Goal: Find specific page/section: Find specific page/section

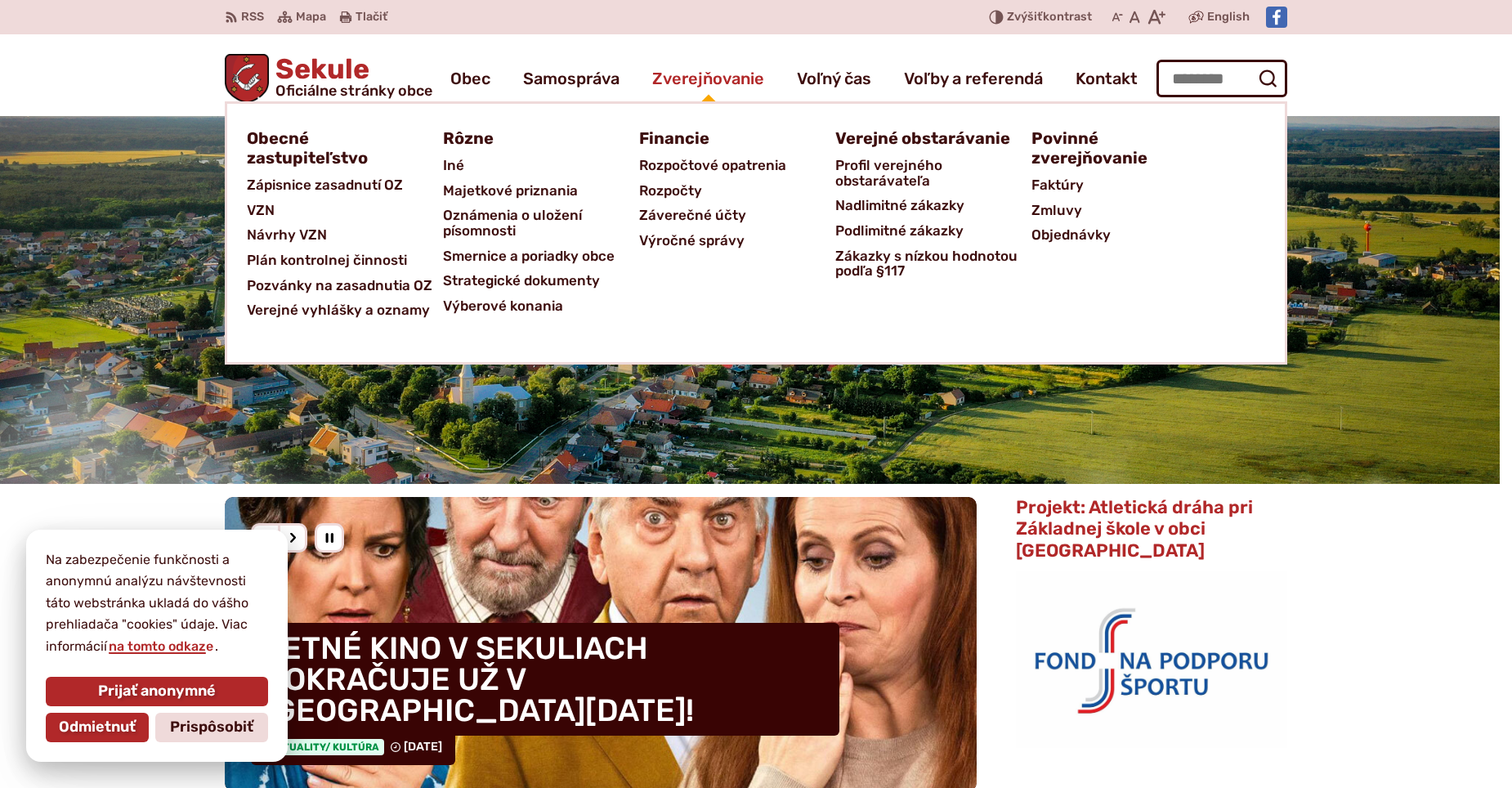
click at [718, 84] on span "Zverejňovanie" at bounding box center [707, 79] width 112 height 46
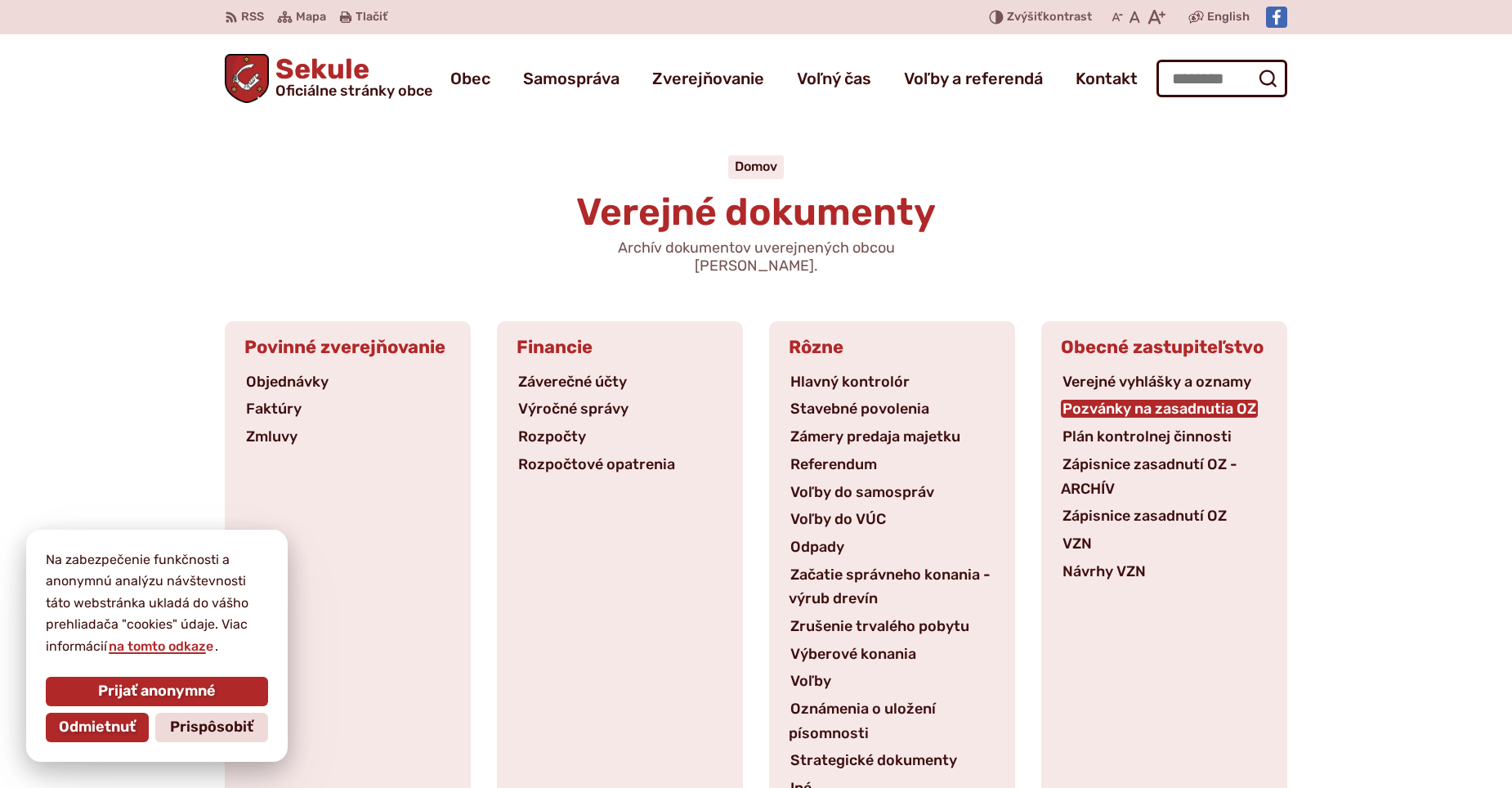
click at [1108, 400] on link "Pozvánky na zasadnutia OZ" at bounding box center [1159, 409] width 197 height 18
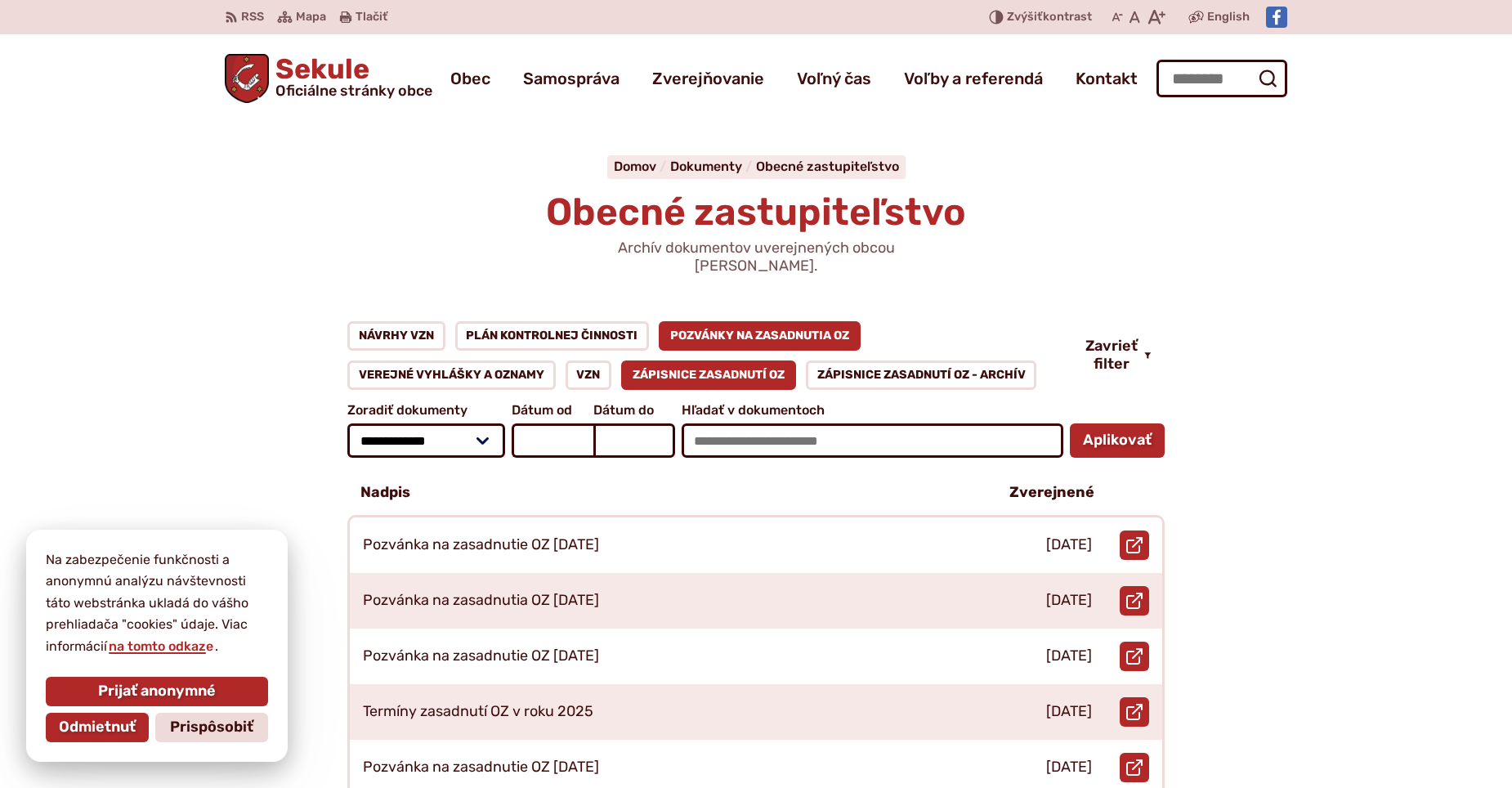
click at [707, 360] on link "Zápisnice zasadnutí OZ" at bounding box center [708, 375] width 175 height 29
click at [722, 322] on link "Pozvánky na zasadnutia OZ" at bounding box center [760, 336] width 202 height 29
click at [815, 168] on span "Obecné zastupiteľstvo" at bounding box center [828, 167] width 143 height 16
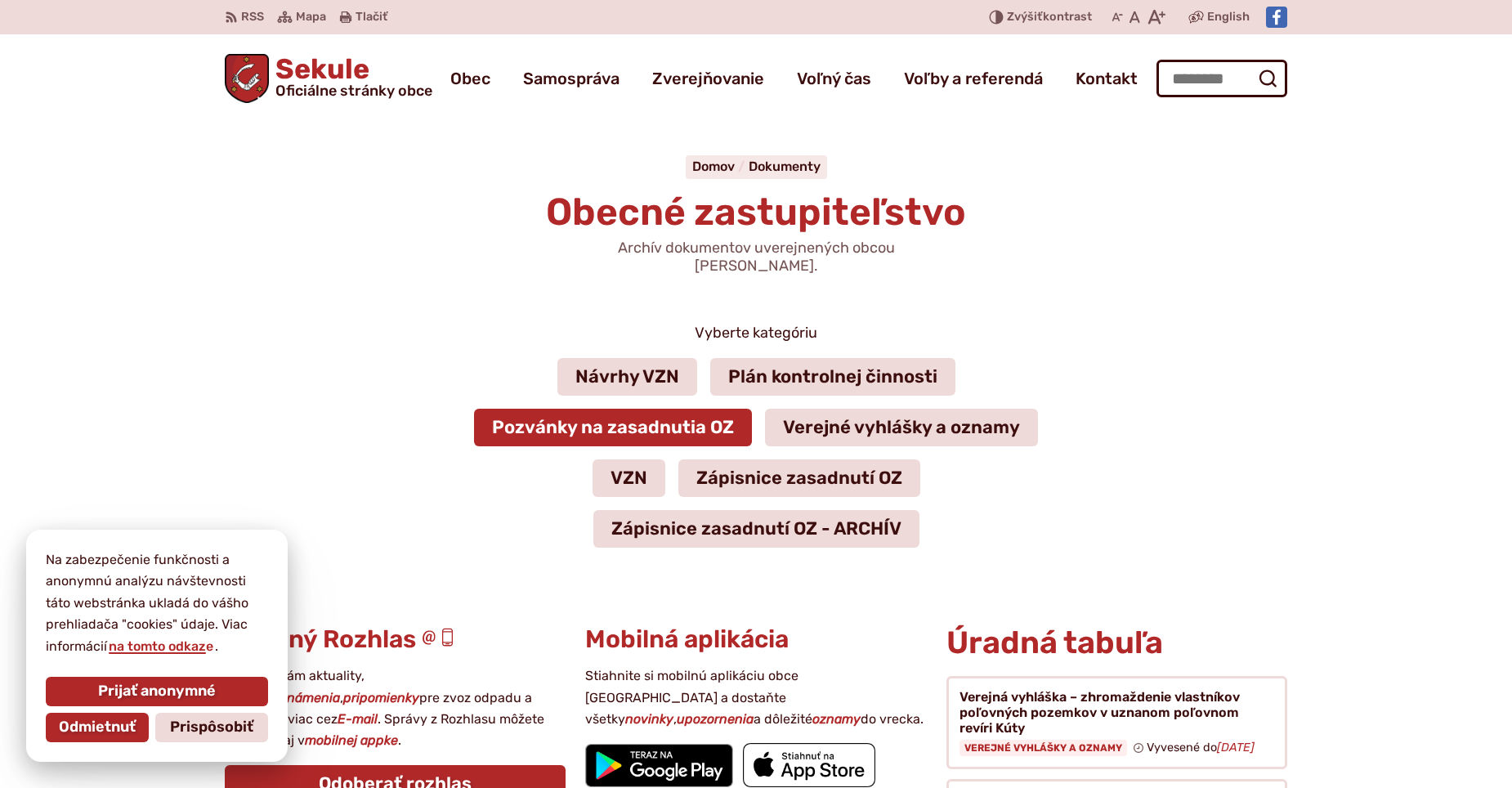
click at [597, 409] on link "Pozvánky na zasadnutia OZ" at bounding box center [613, 428] width 278 height 38
